Goal: Information Seeking & Learning: Check status

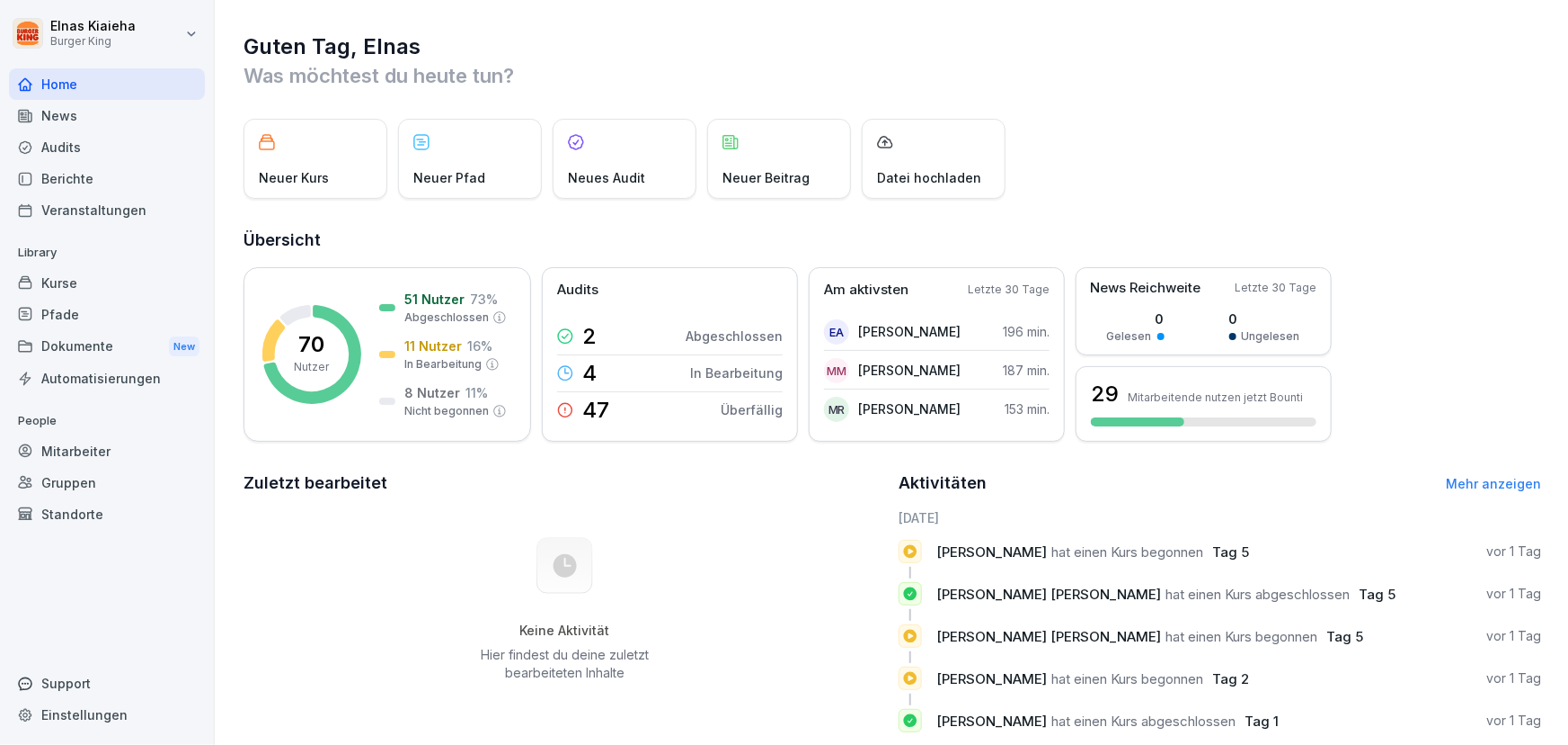
click at [100, 176] on div "Berichte" at bounding box center [107, 178] width 196 height 31
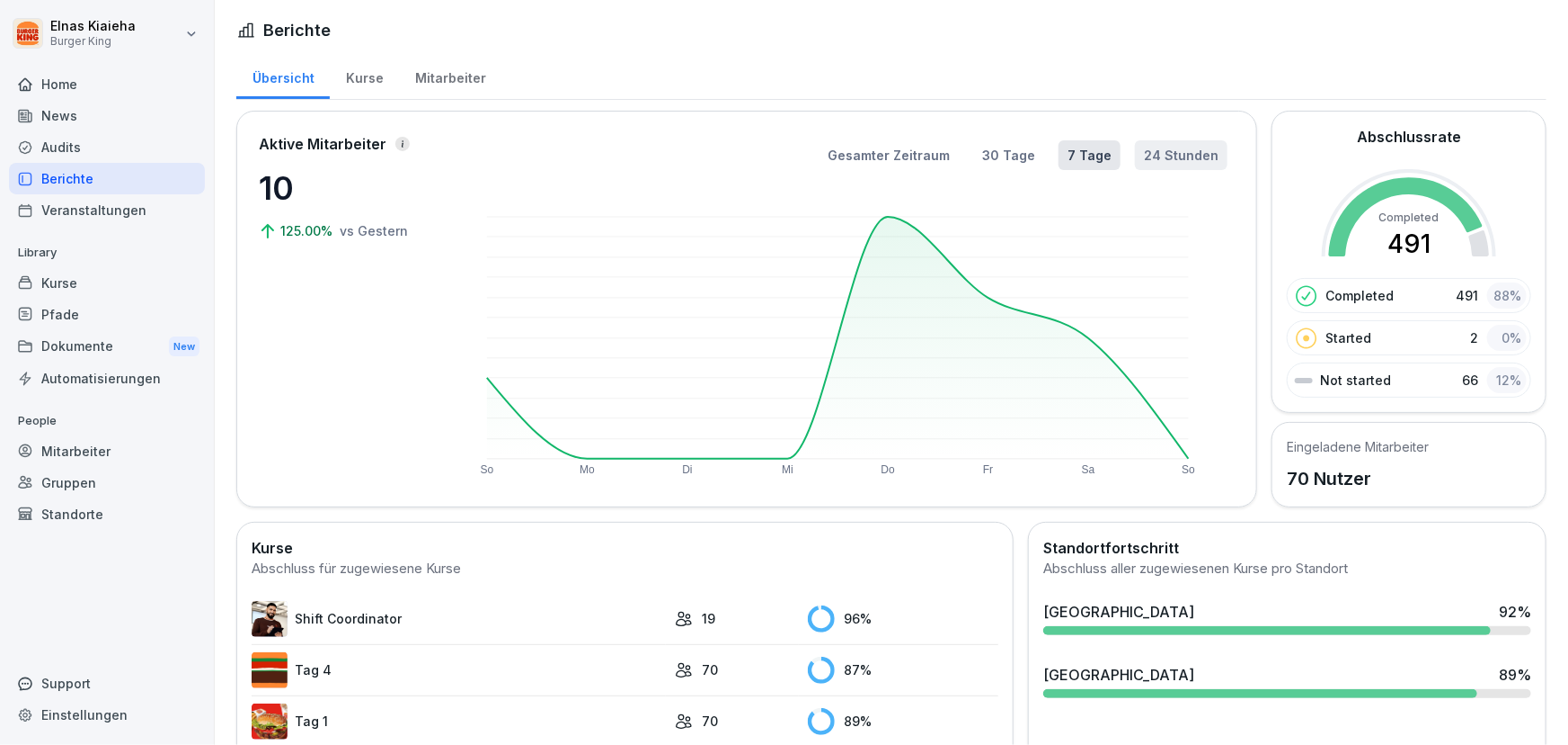
click at [1137, 156] on button "24 Stunden" at bounding box center [1181, 155] width 92 height 30
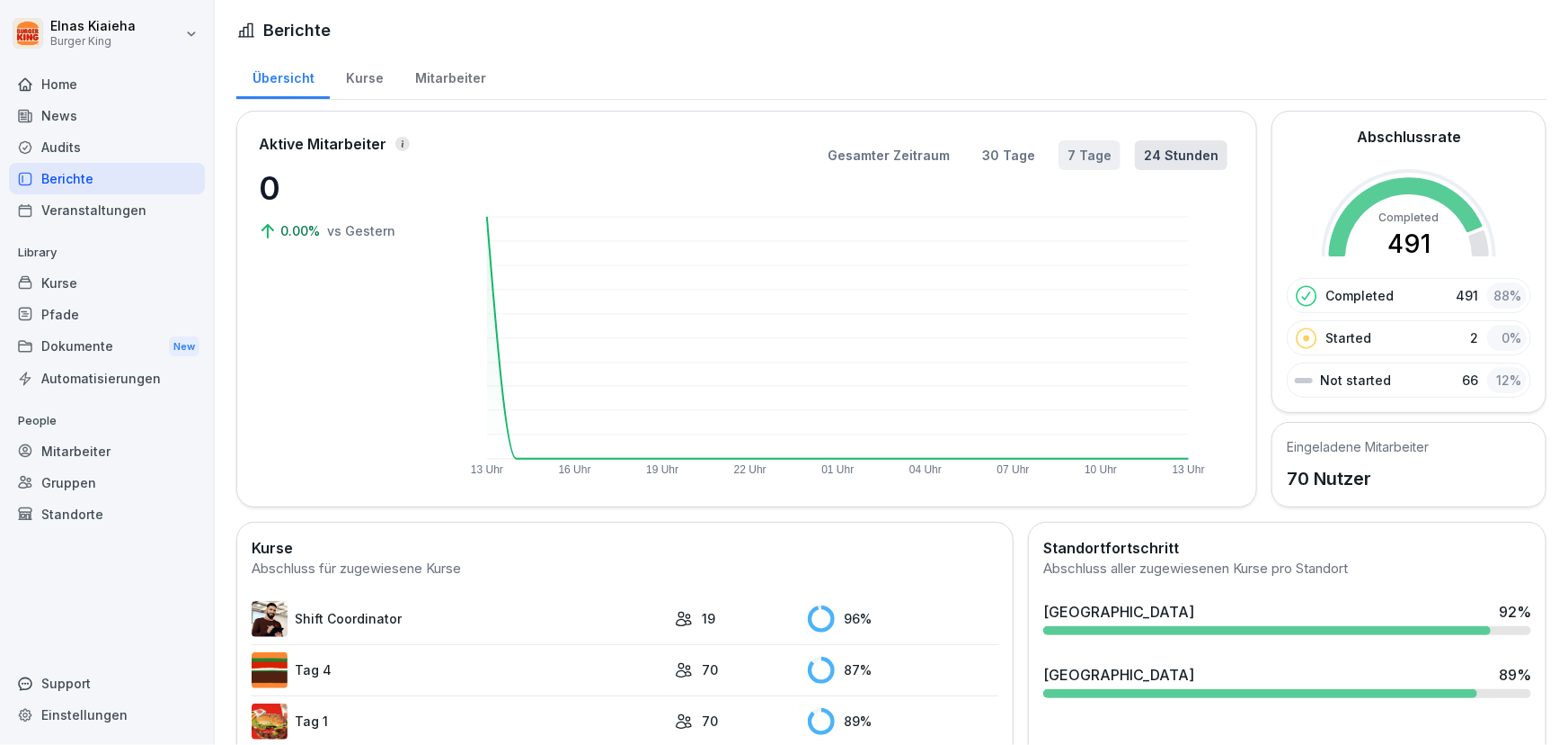
click at [1078, 154] on button "7 Tage" at bounding box center [1090, 155] width 62 height 30
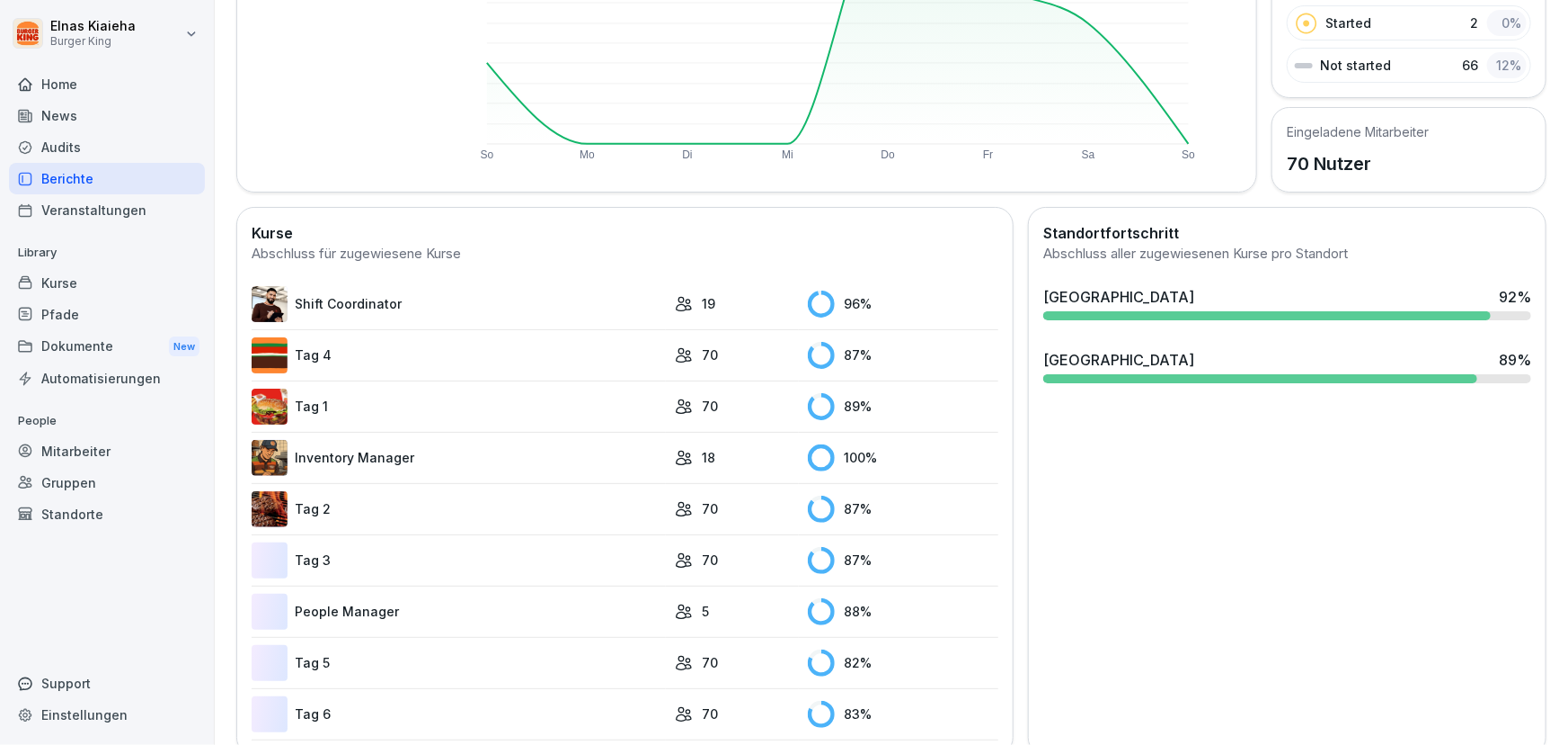
scroll to position [327, 0]
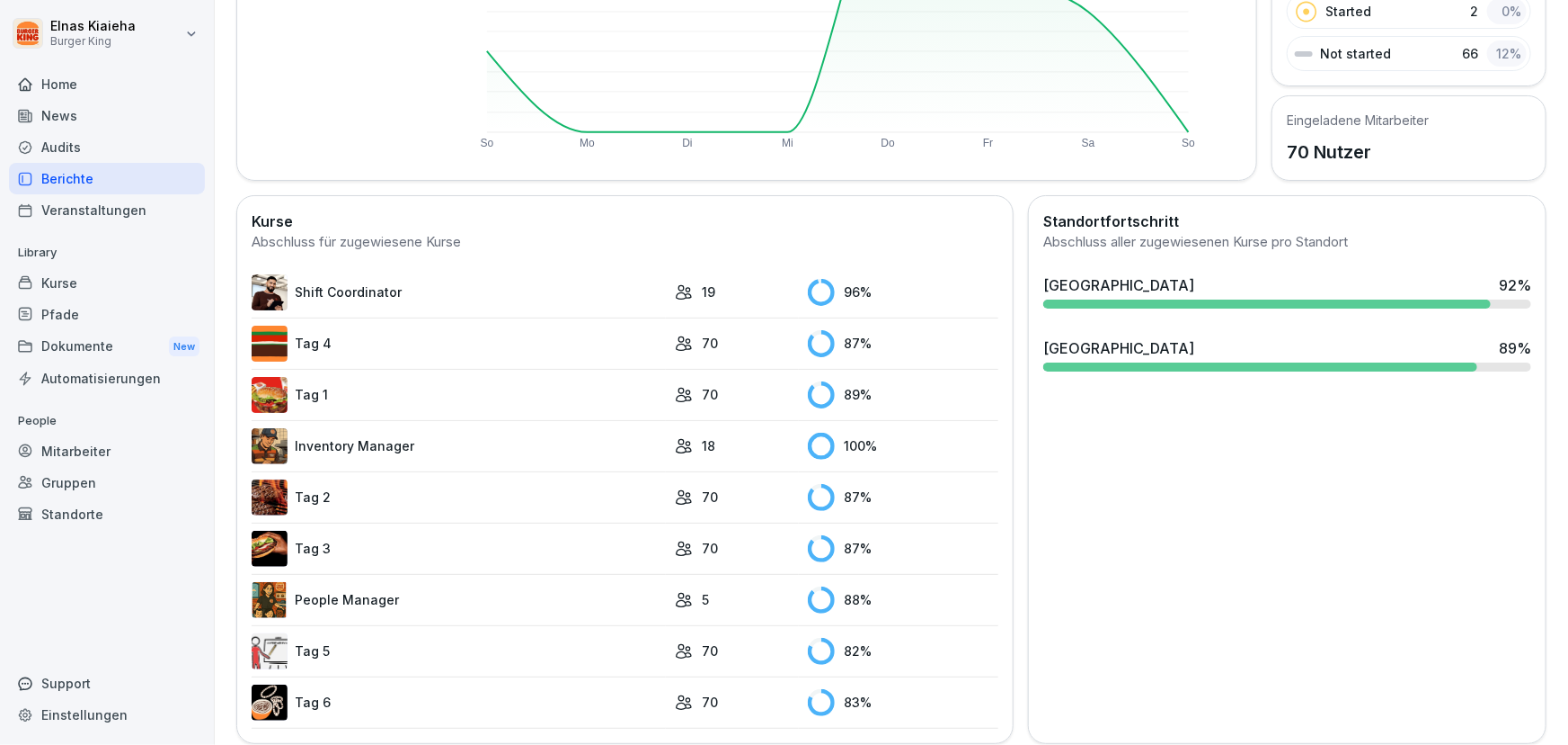
click at [334, 650] on link "Tag 5" at bounding box center [459, 651] width 414 height 36
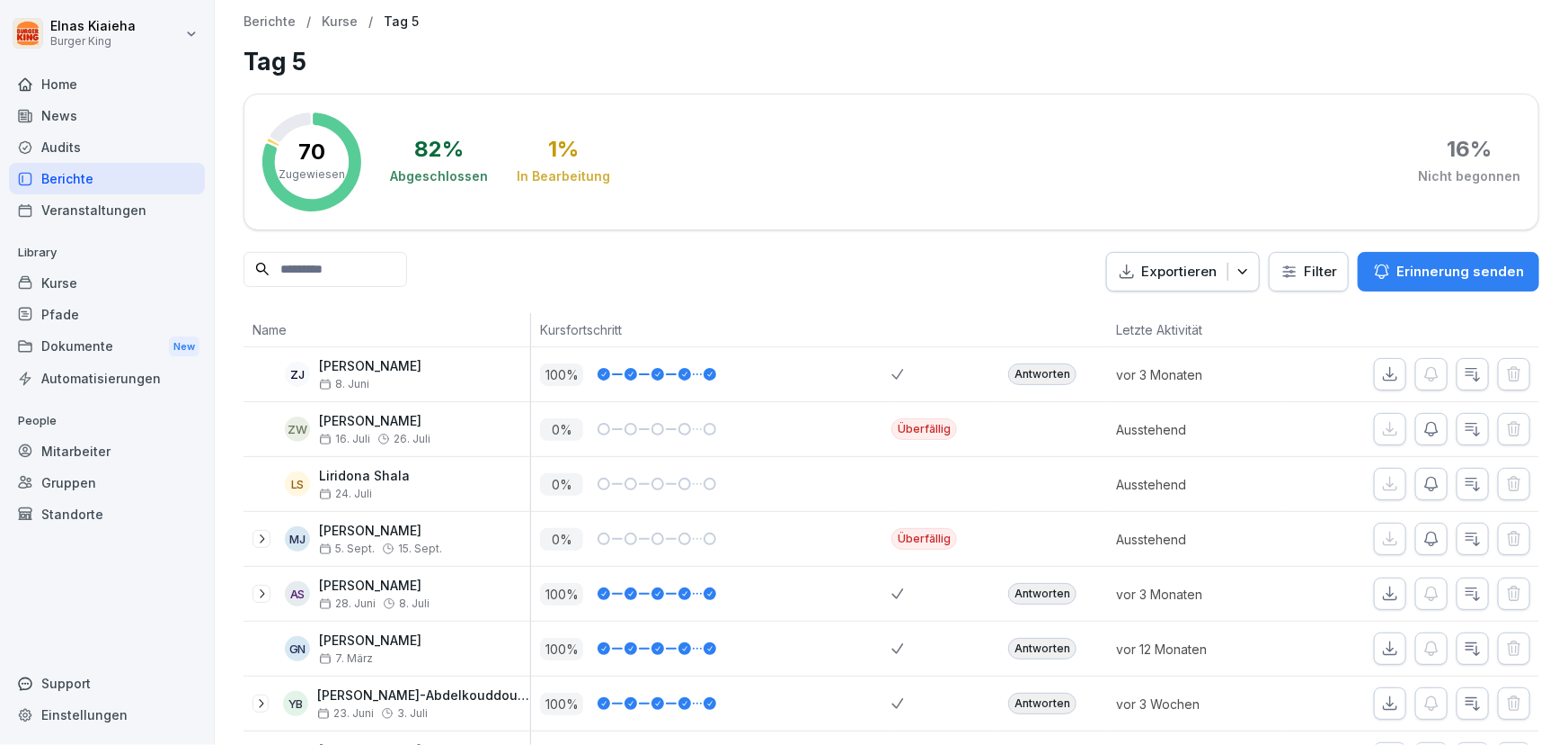
click at [368, 274] on input at bounding box center [326, 269] width 163 height 35
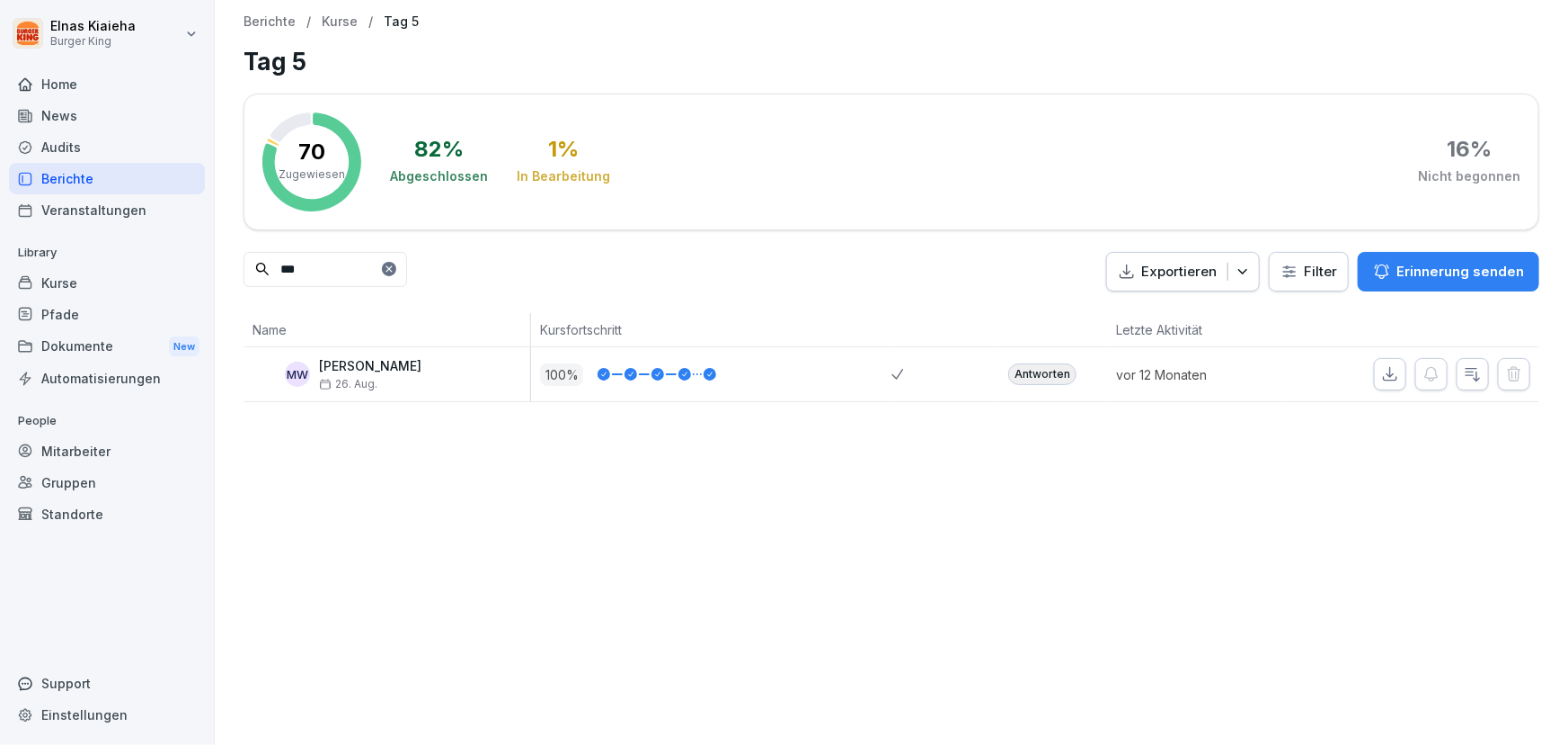
click at [328, 265] on input "***" at bounding box center [326, 269] width 163 height 35
type input "*"
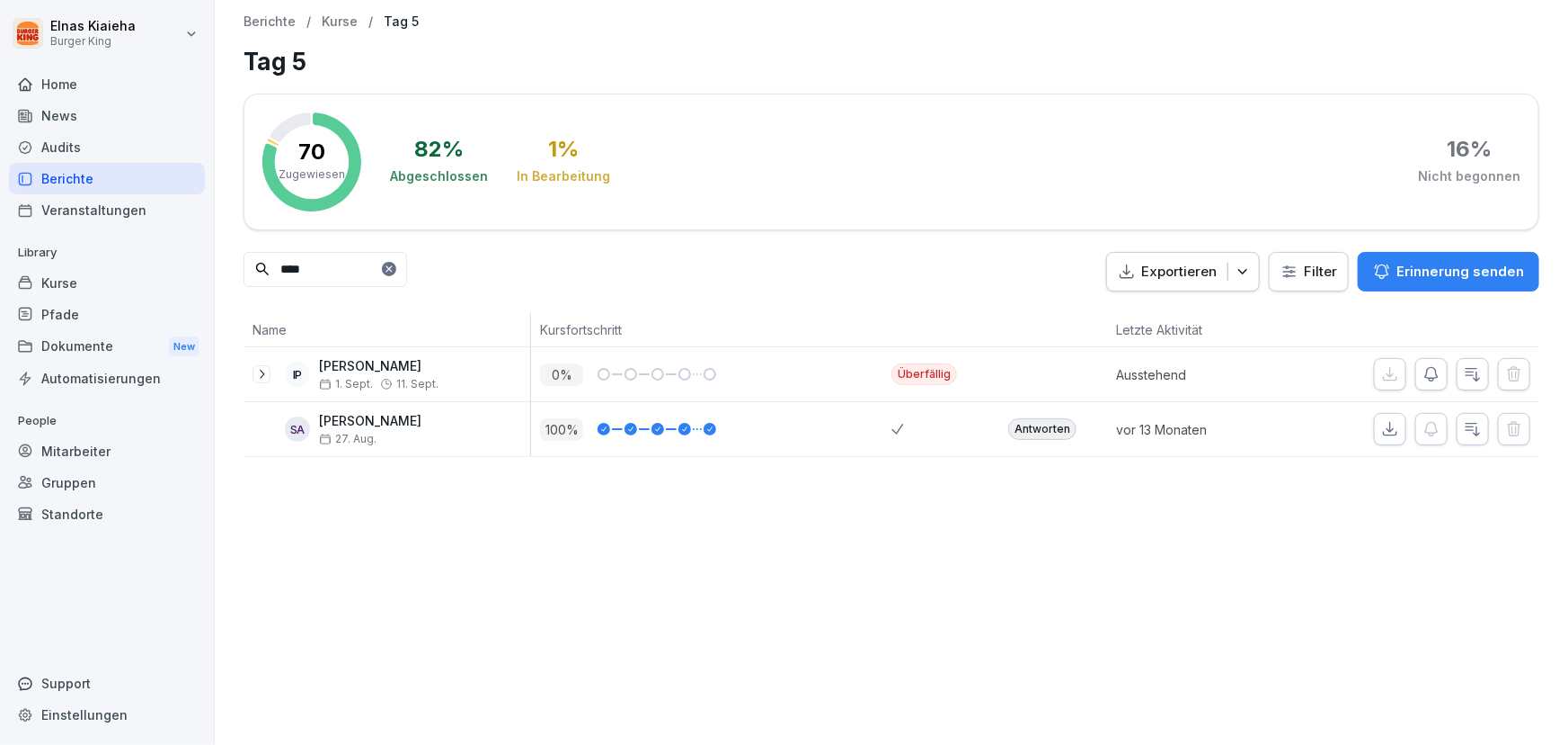
type input "****"
click at [77, 113] on div "News" at bounding box center [107, 116] width 196 height 31
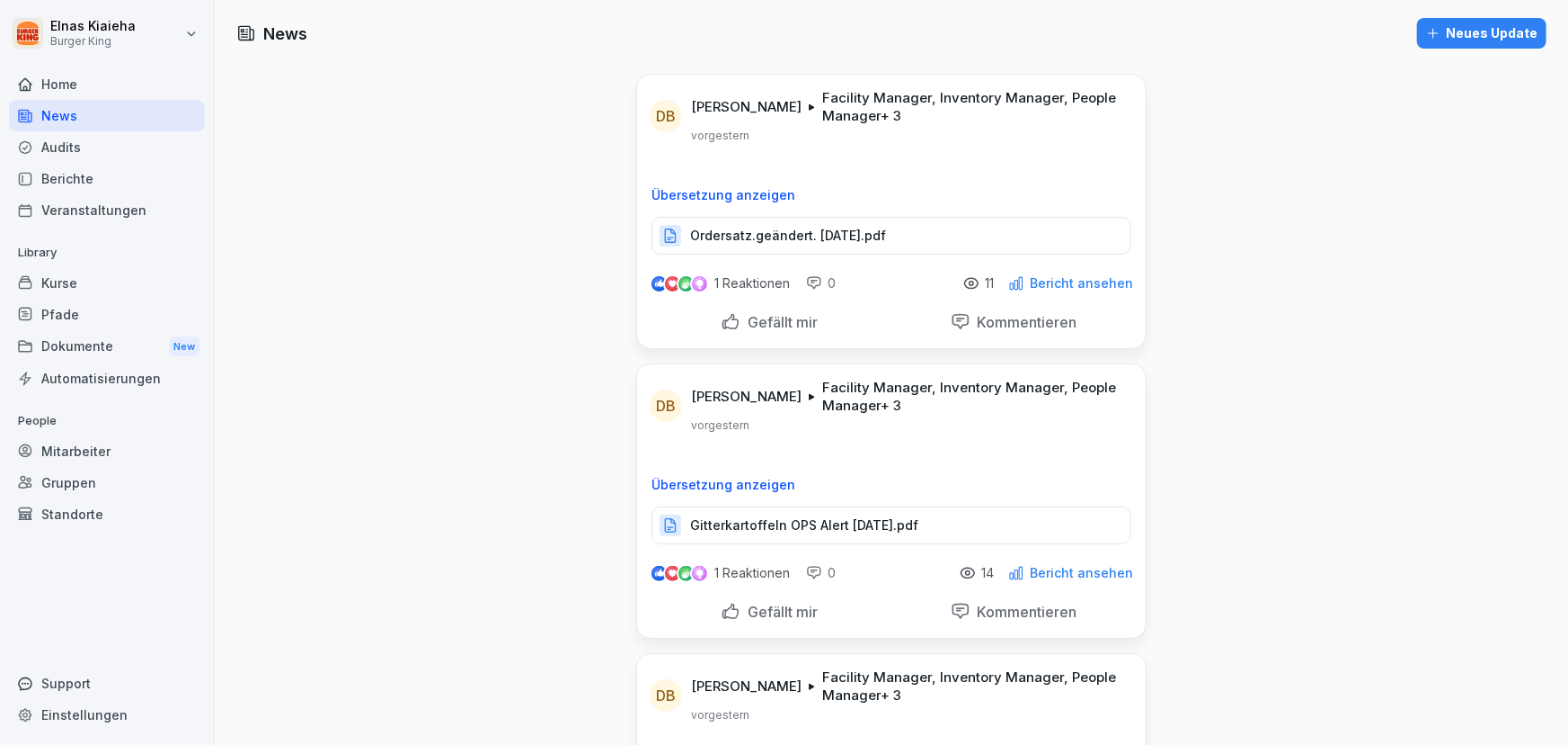
click at [795, 227] on p "Ordersatz.geändert. [DATE].pdf" at bounding box center [788, 235] width 196 height 18
